Goal: Transaction & Acquisition: Purchase product/service

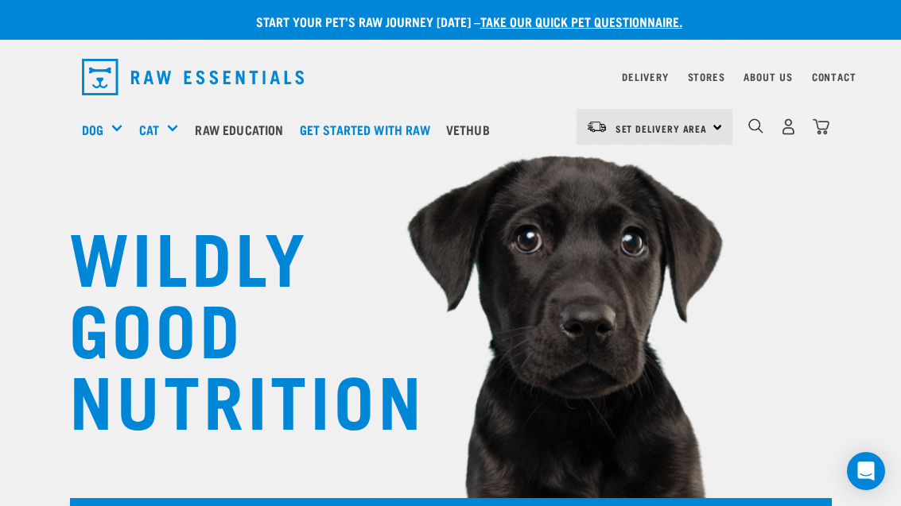
click at [0, 0] on div "Bulk Treats" at bounding box center [0, 0] width 0 height 0
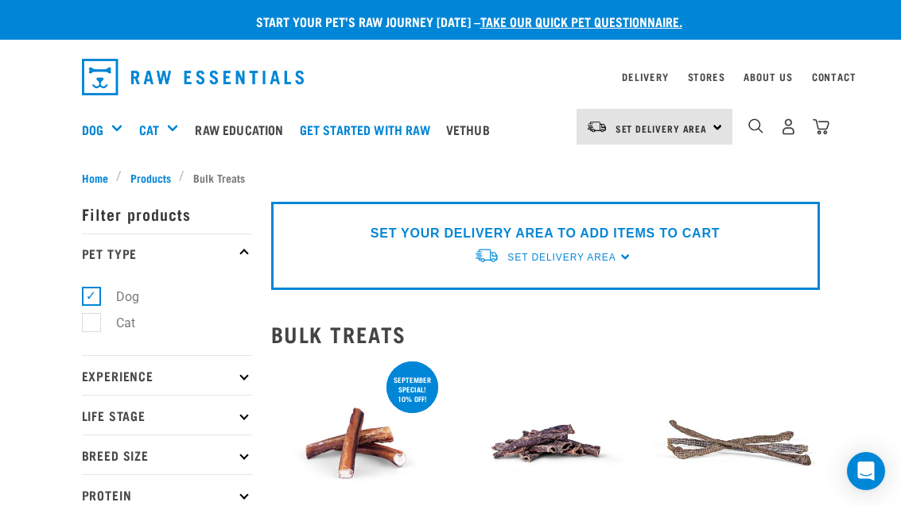
click at [758, 129] on img "dropdown navigation" at bounding box center [755, 125] width 15 height 15
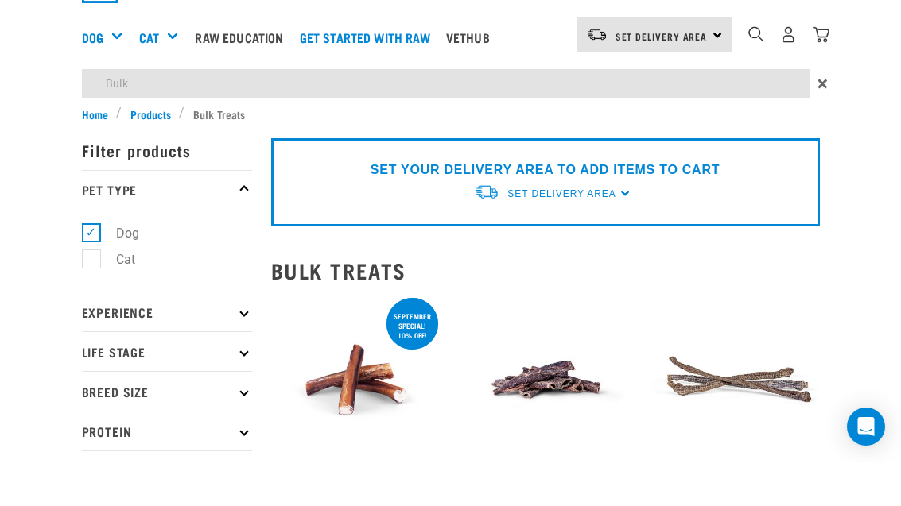
type input "Bulk"
click at [250, 185] on form "Filter products Pet Type Dog Cat Experience New Raw Feeder Experienced Raw Feed…" at bounding box center [167, 428] width 170 height 507
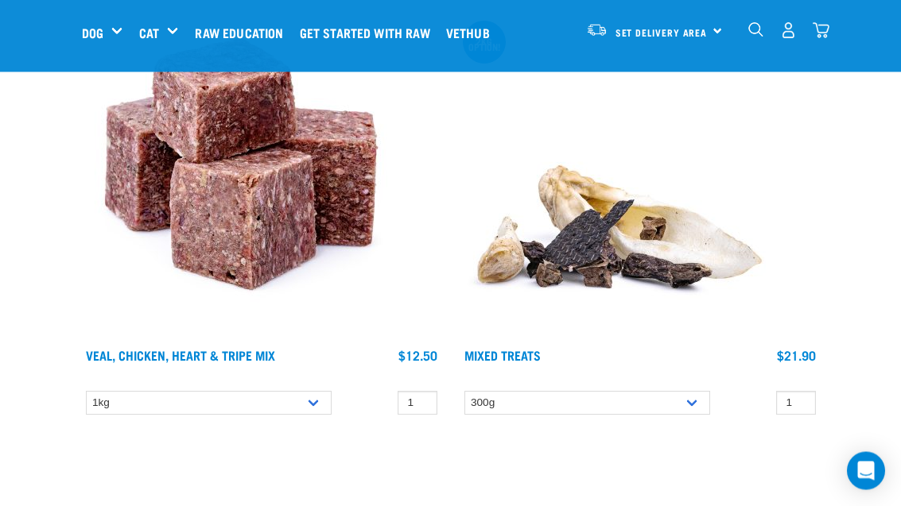
scroll to position [4860, 0]
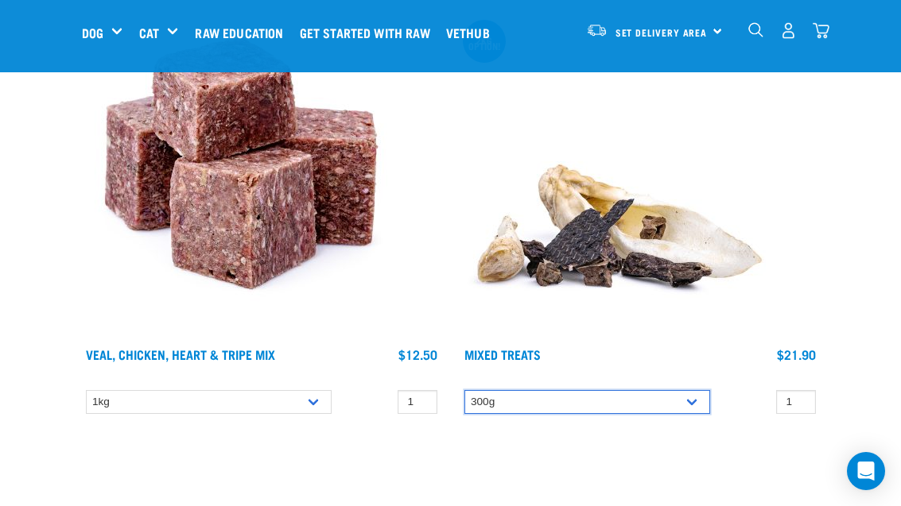
click at [708, 415] on select "300g 2kg" at bounding box center [587, 402] width 246 height 25
select select "277926"
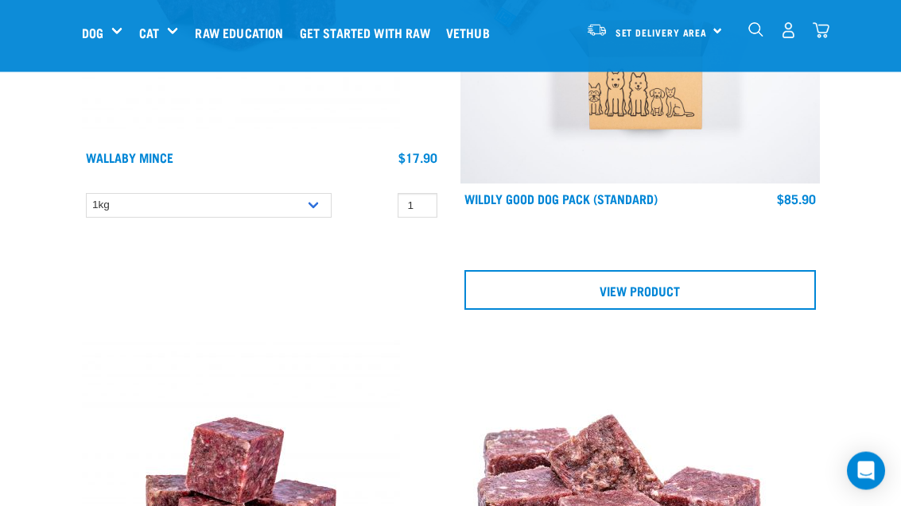
scroll to position [20434, 0]
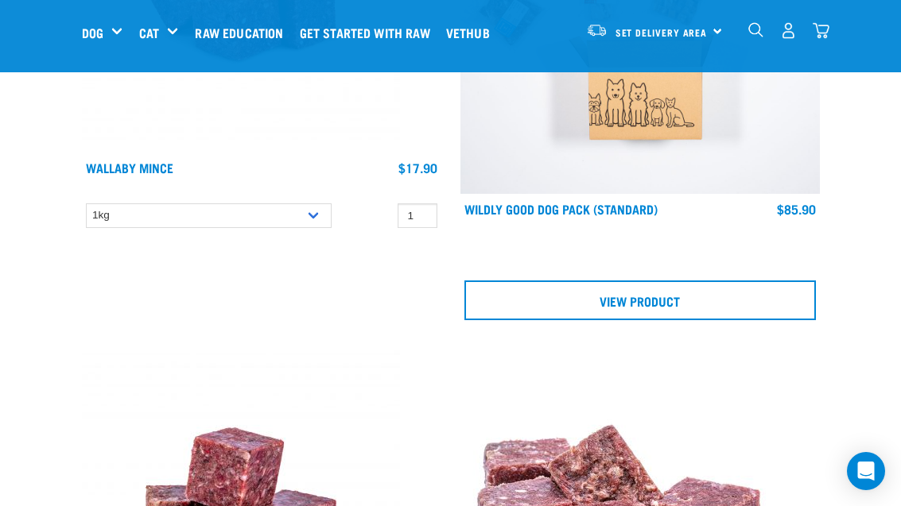
click at [681, 320] on link "View Product" at bounding box center [639, 301] width 351 height 40
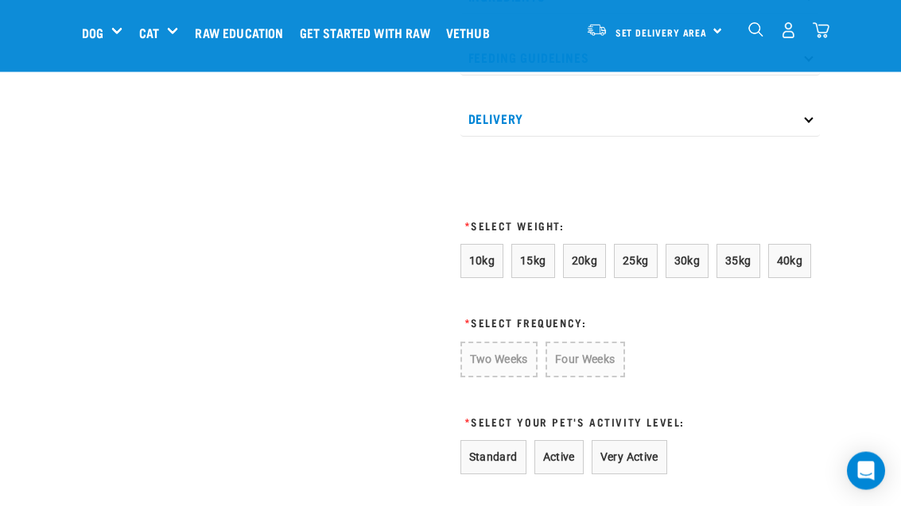
scroll to position [982, 0]
click at [804, 269] on button "40kg" at bounding box center [790, 260] width 44 height 34
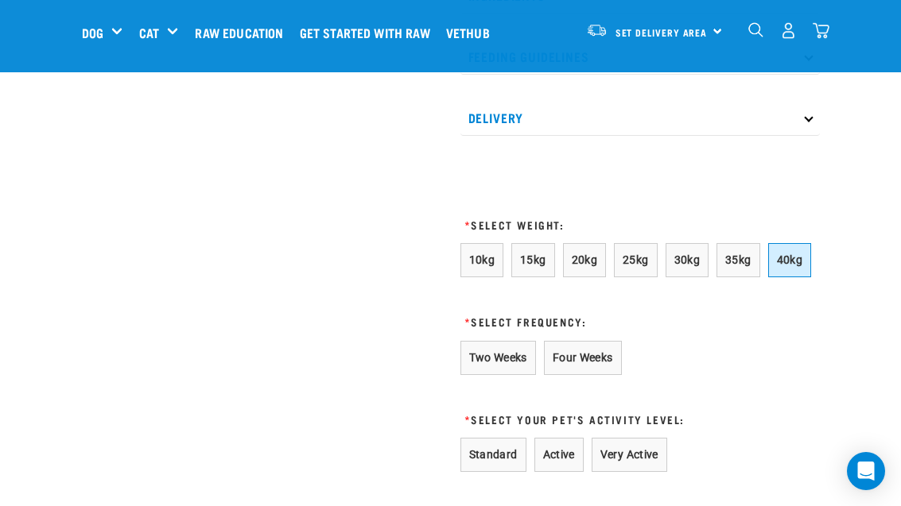
click at [571, 451] on button "Active" at bounding box center [558, 455] width 49 height 34
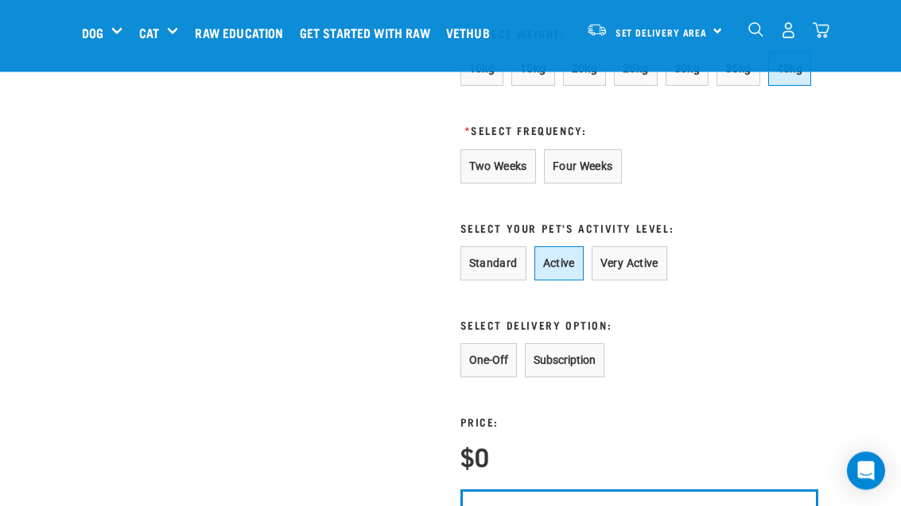
scroll to position [1173, 0]
click at [604, 350] on button "Subscription" at bounding box center [564, 360] width 79 height 34
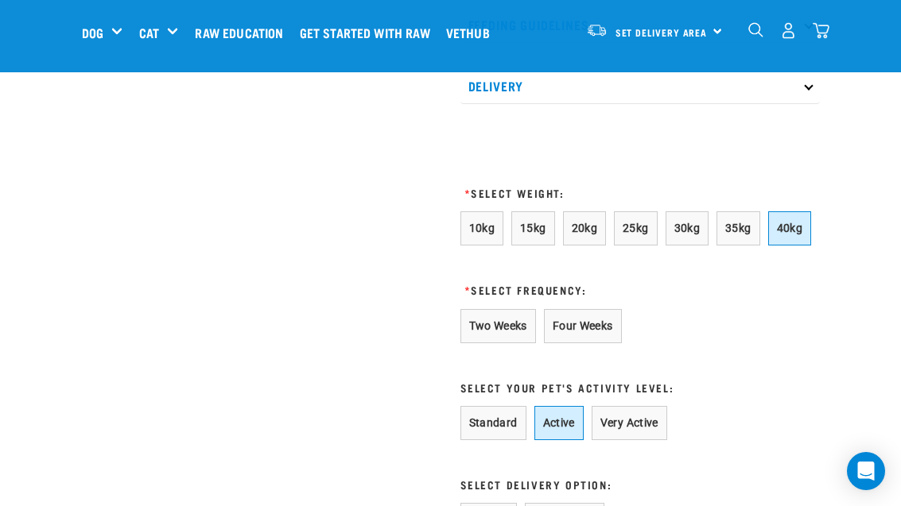
scroll to position [1010, 0]
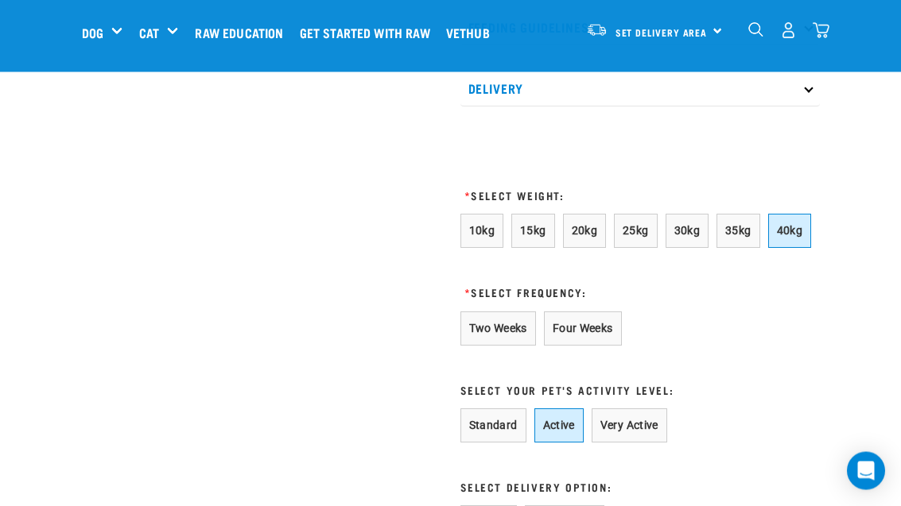
click at [612, 318] on button "Four Weeks" at bounding box center [583, 329] width 78 height 34
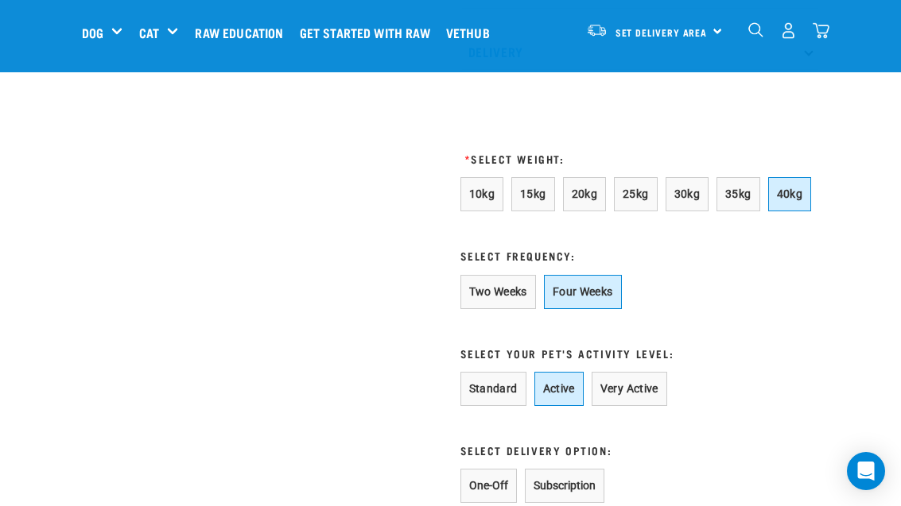
scroll to position [1047, 0]
click at [647, 196] on span "25kg" at bounding box center [635, 194] width 26 height 13
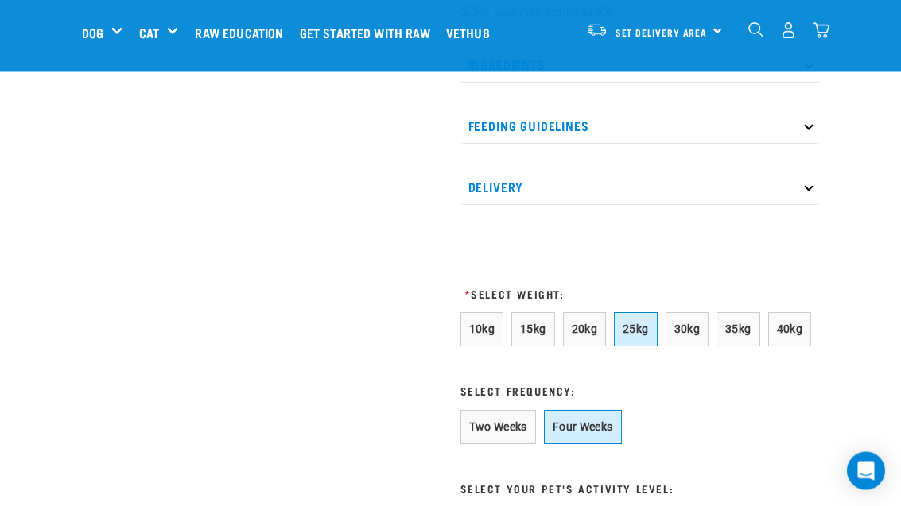
scroll to position [920, 0]
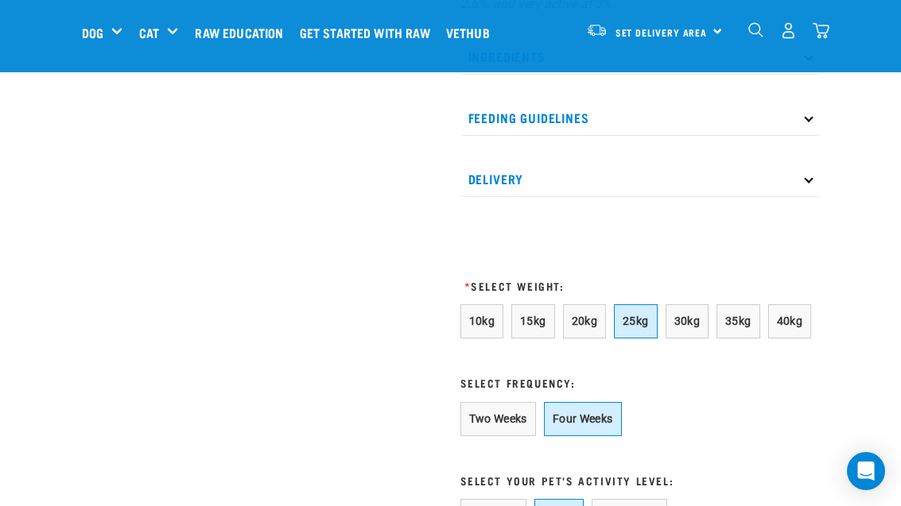
click at [797, 327] on span "40kg" at bounding box center [790, 321] width 26 height 13
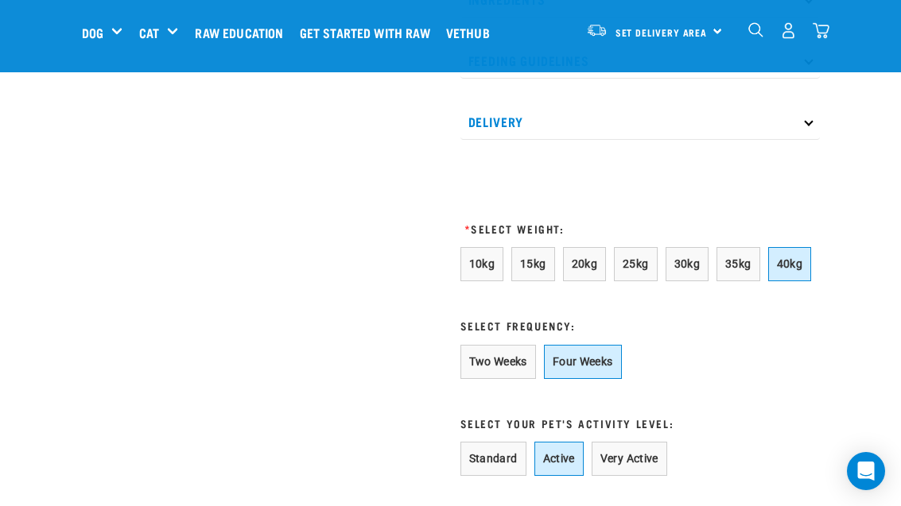
scroll to position [967, 0]
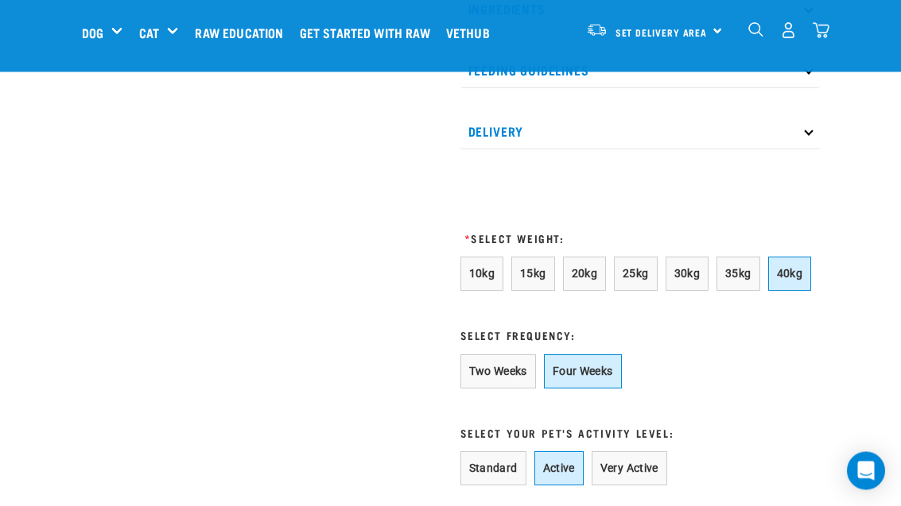
click at [591, 289] on button "20kg" at bounding box center [585, 275] width 44 height 34
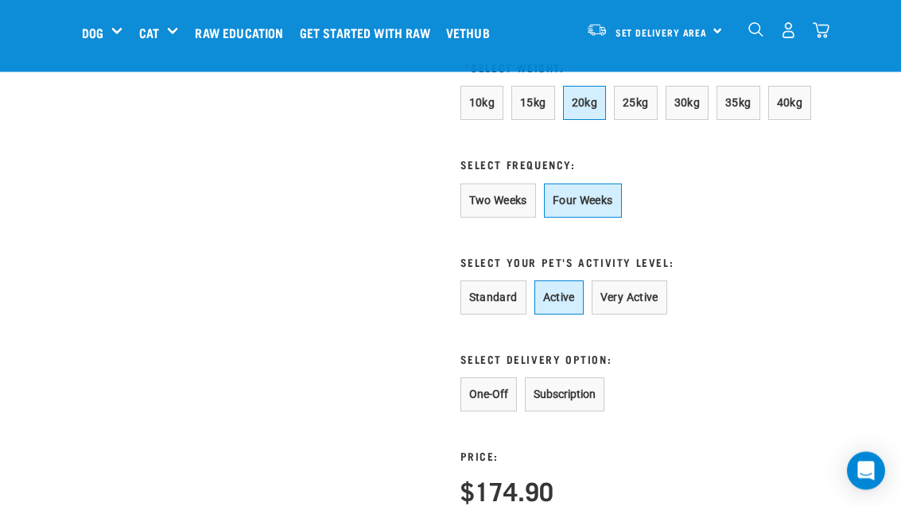
scroll to position [1141, 0]
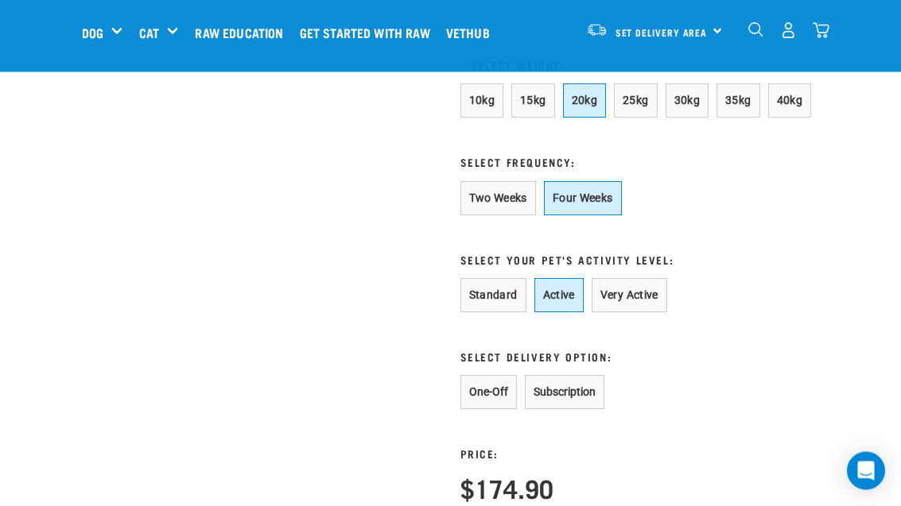
click at [810, 101] on button "40kg" at bounding box center [790, 101] width 44 height 34
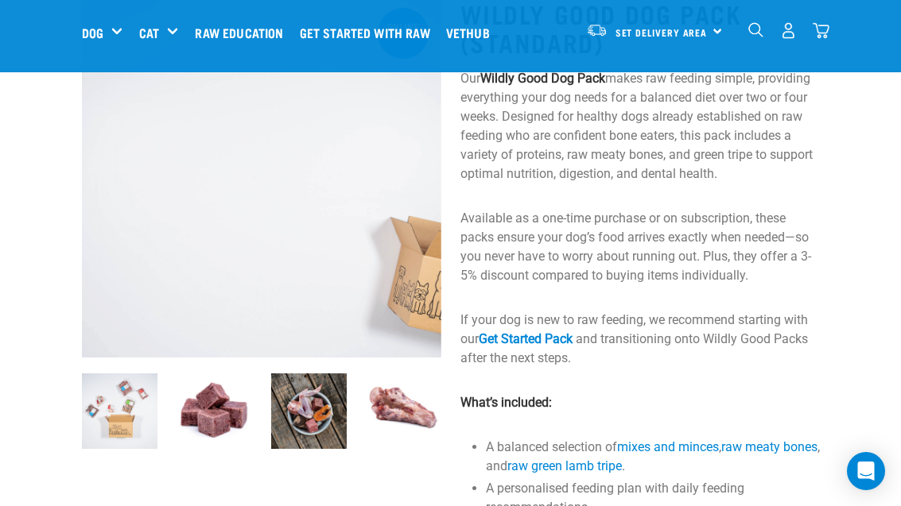
scroll to position [117, 0]
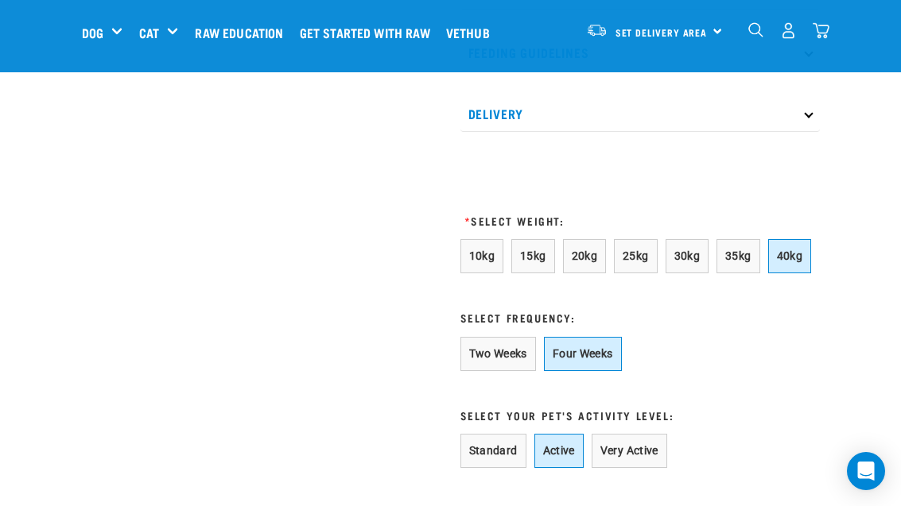
scroll to position [1002, 0]
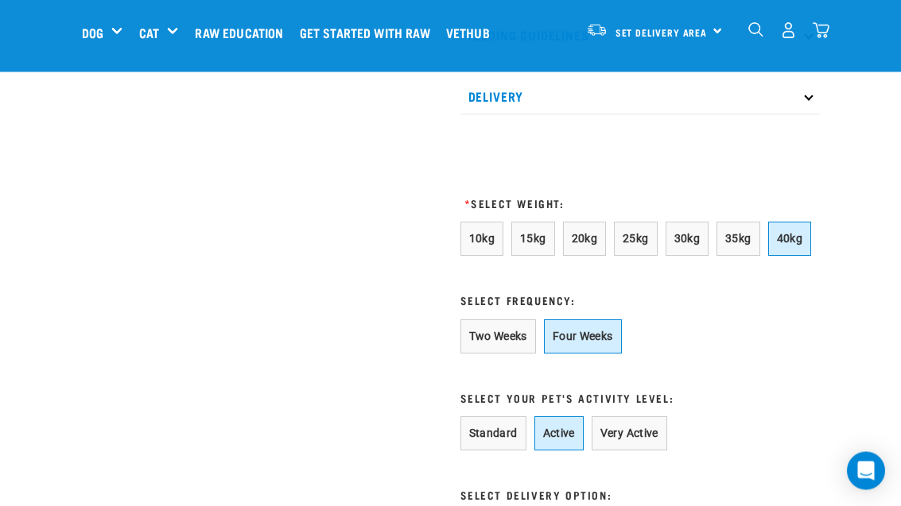
click at [509, 430] on button "Standard" at bounding box center [493, 434] width 66 height 34
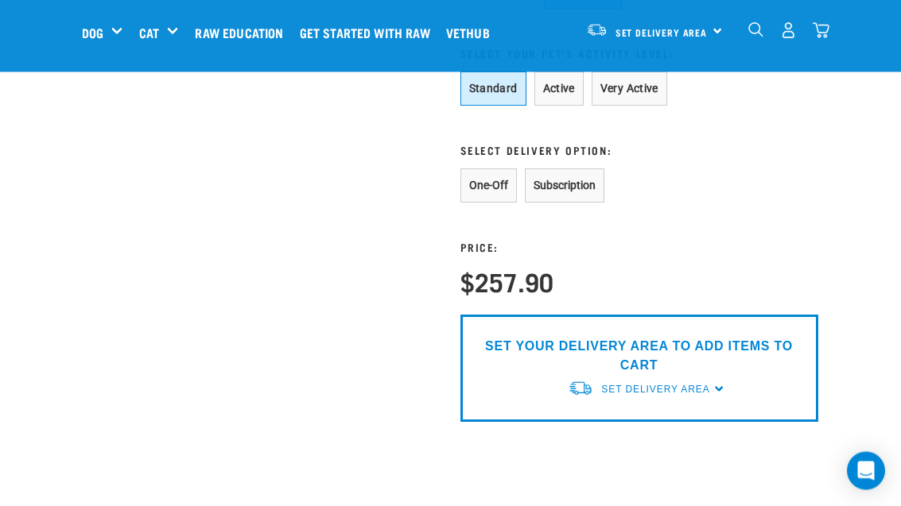
scroll to position [1348, 0]
click at [730, 392] on div "SET YOUR DELIVERY AREA TO ADD ITEMS TO CART Set Delivery Area North Island Sout…" at bounding box center [639, 368] width 358 height 107
click at [720, 378] on div "SET YOUR DELIVERY AREA TO ADD ITEMS TO CART Set Delivery Area North Island Sout…" at bounding box center [639, 368] width 358 height 107
click at [709, 385] on span "Set Delivery Area" at bounding box center [655, 389] width 108 height 11
click at [633, 422] on link "[GEOGRAPHIC_DATA]" at bounding box center [647, 426] width 158 height 26
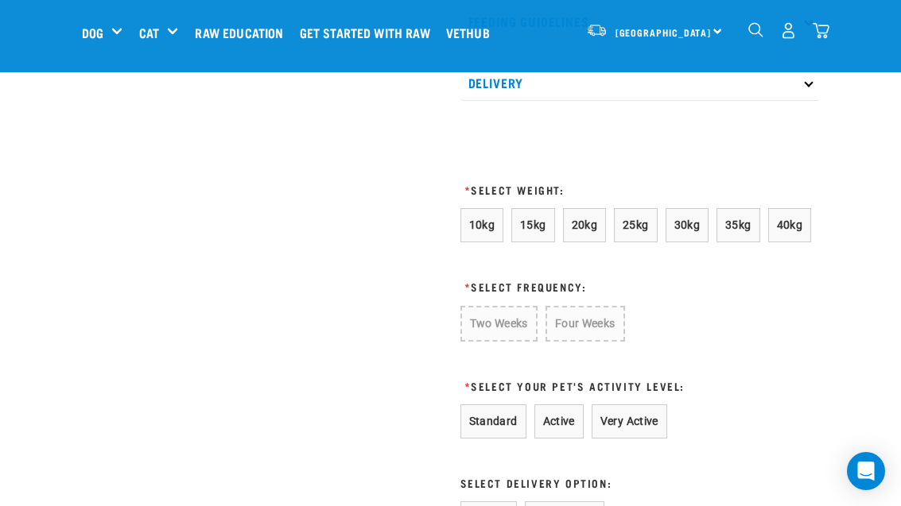
scroll to position [1016, 0]
click at [591, 226] on span "20kg" at bounding box center [584, 225] width 26 height 13
click at [612, 323] on button "Four Weeks" at bounding box center [583, 323] width 78 height 34
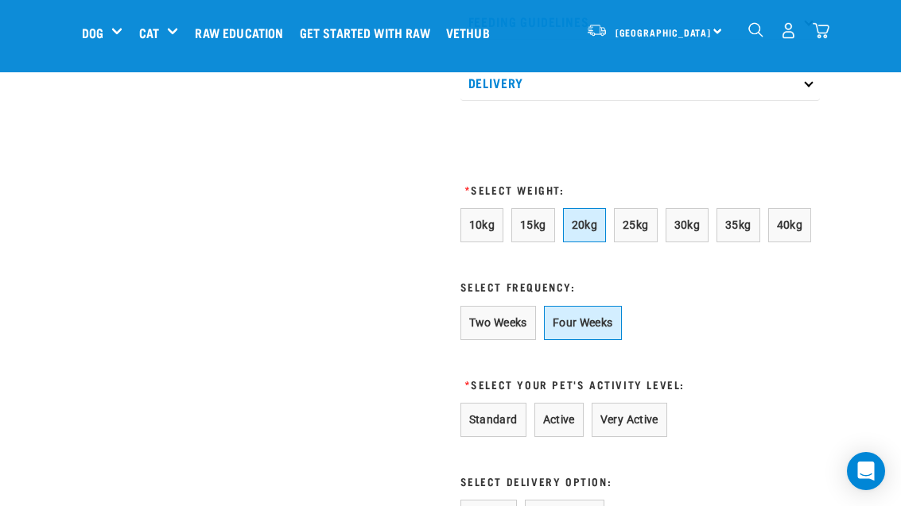
click at [511, 418] on button "Standard" at bounding box center [493, 420] width 66 height 34
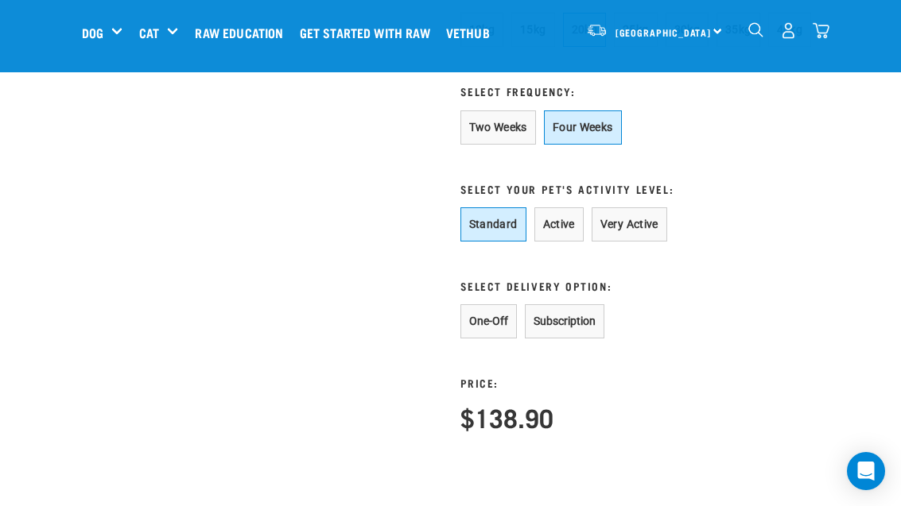
scroll to position [1218, 0]
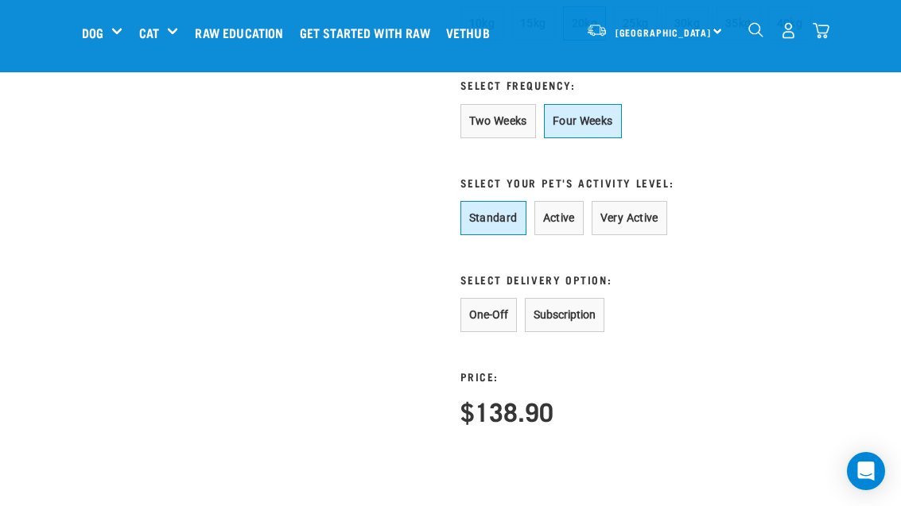
click at [601, 304] on button "Subscription" at bounding box center [564, 315] width 79 height 34
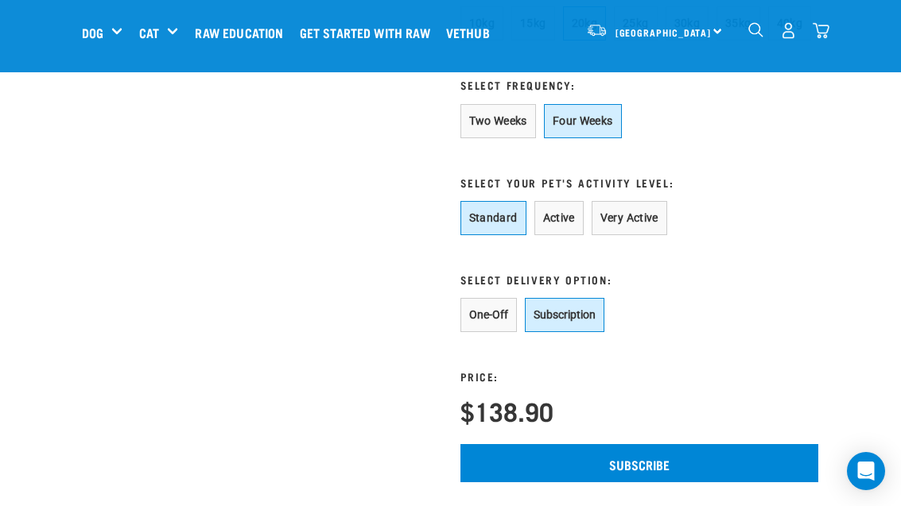
click at [493, 317] on button "One-Off" at bounding box center [488, 315] width 56 height 34
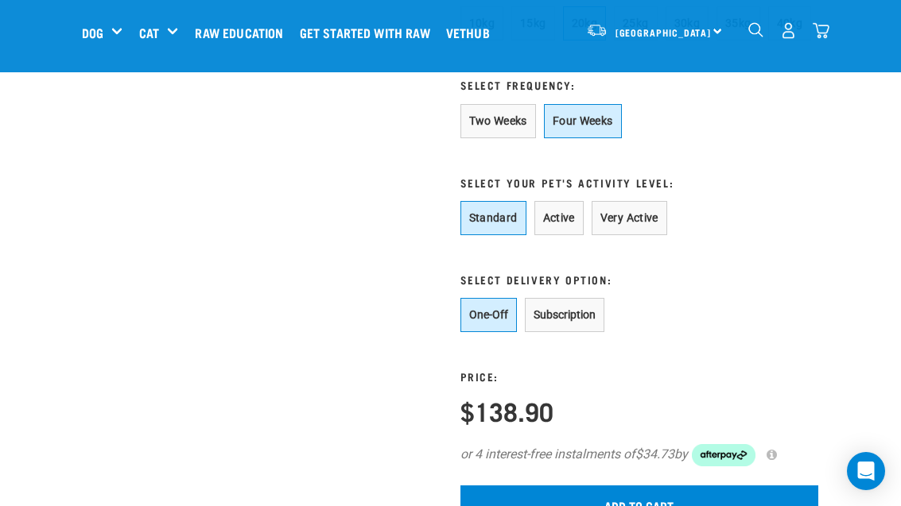
click at [579, 310] on button "Subscription" at bounding box center [564, 315] width 79 height 34
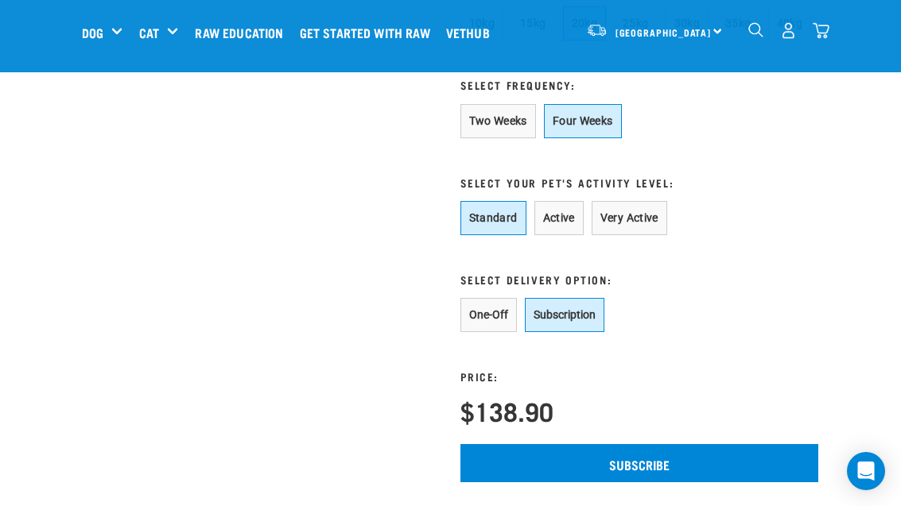
click at [496, 311] on button "One-Off" at bounding box center [488, 315] width 56 height 34
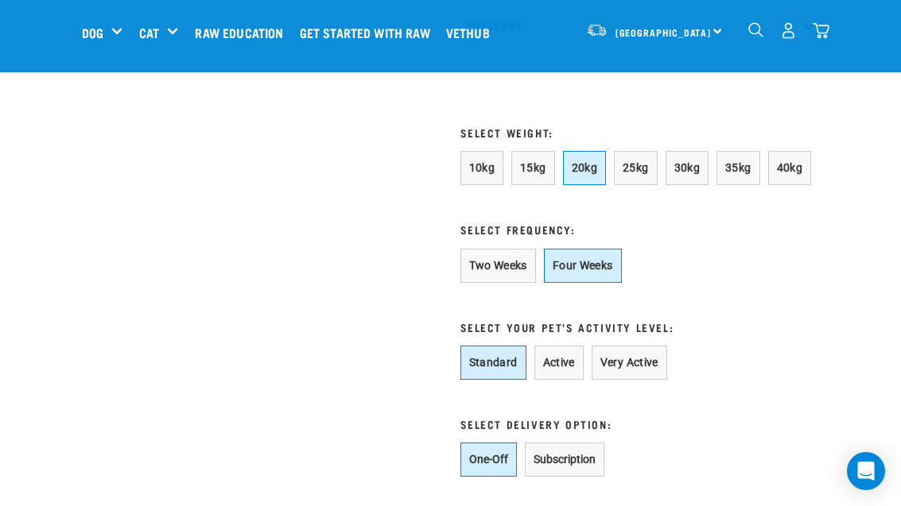
scroll to position [1072, 0]
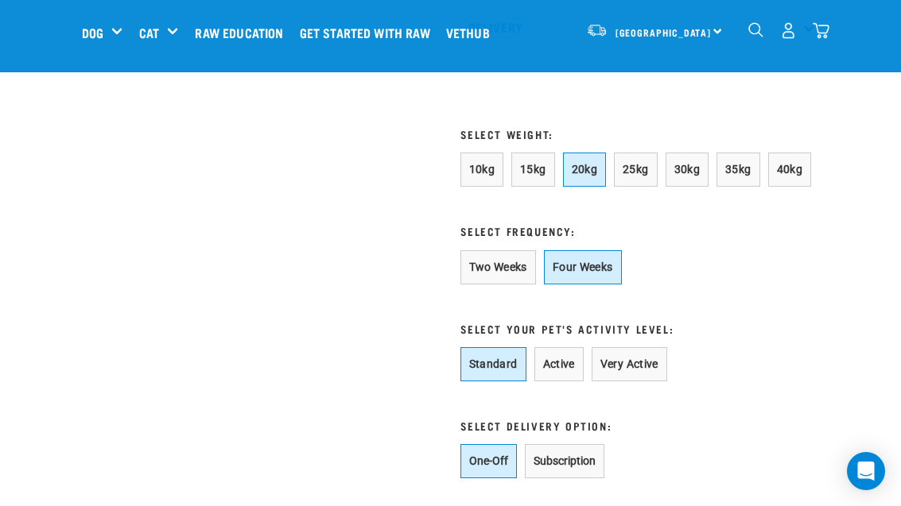
click at [804, 180] on button "40kg" at bounding box center [790, 170] width 44 height 34
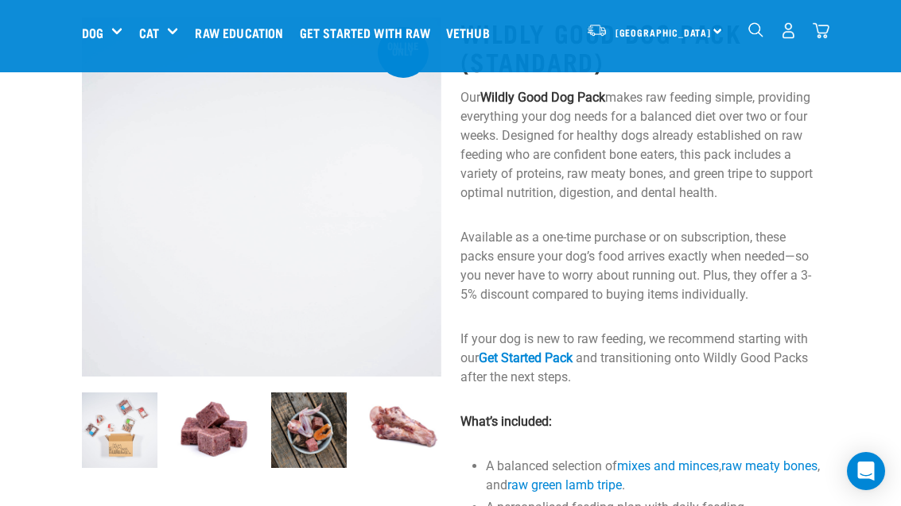
scroll to position [0, 0]
